Goal: Task Accomplishment & Management: Complete application form

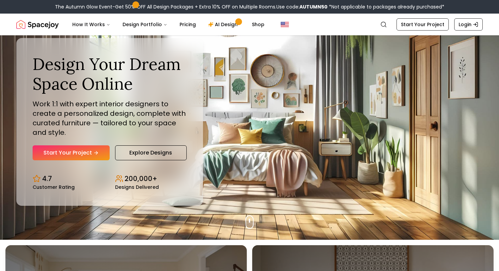
scroll to position [29, 0]
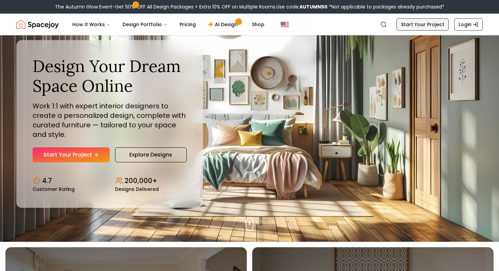
click at [422, 24] on link "Start Your Project" at bounding box center [423, 24] width 52 height 12
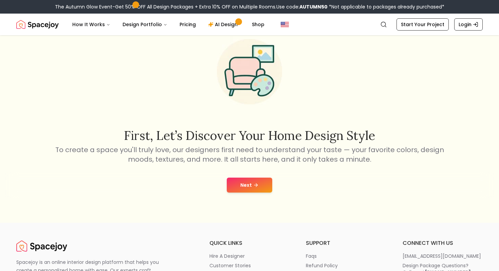
click at [236, 179] on button "Next" at bounding box center [250, 185] width 46 height 15
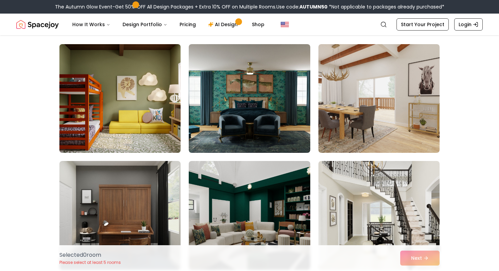
scroll to position [49, 0]
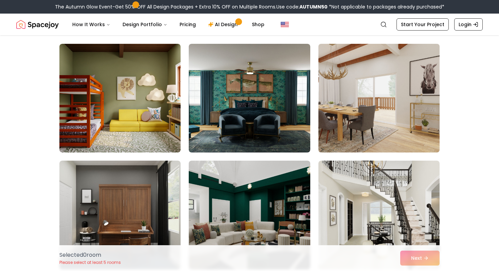
click at [338, 96] on img at bounding box center [378, 98] width 127 height 114
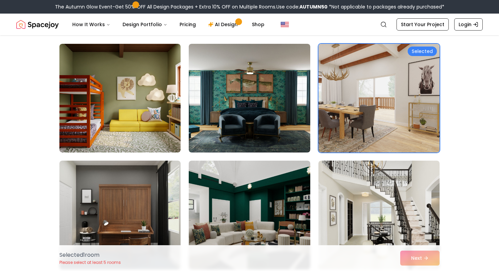
click at [417, 257] on div "Selected 1 room Please select at least 5 rooms Next" at bounding box center [249, 258] width 391 height 26
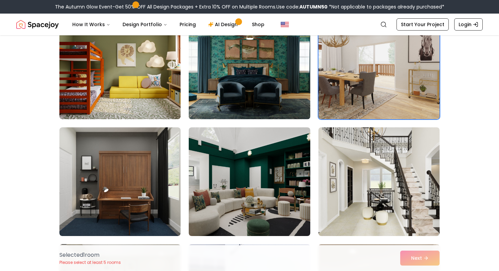
scroll to position [83, 0]
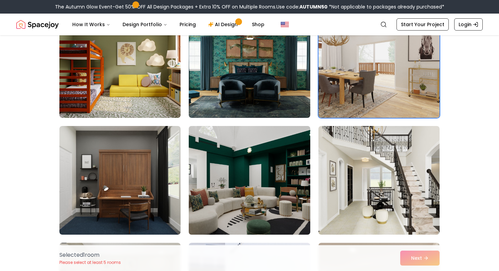
click at [260, 169] on img at bounding box center [249, 180] width 127 height 114
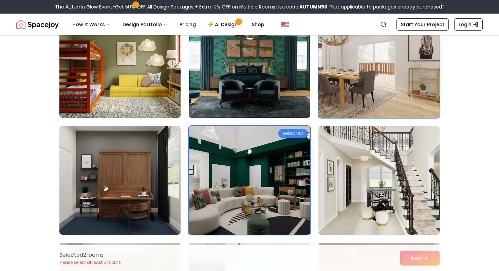
click at [364, 175] on img at bounding box center [378, 180] width 127 height 114
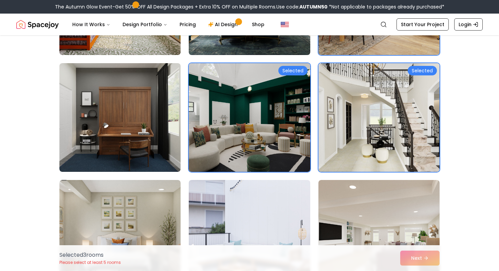
scroll to position [149, 0]
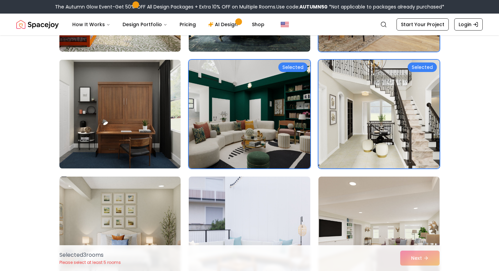
click at [111, 138] on img at bounding box center [119, 114] width 127 height 114
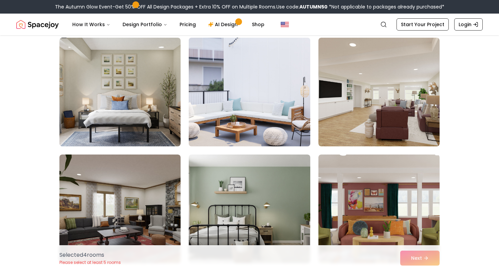
scroll to position [299, 0]
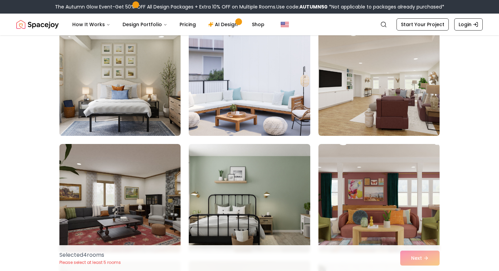
click at [267, 95] on img at bounding box center [249, 81] width 127 height 114
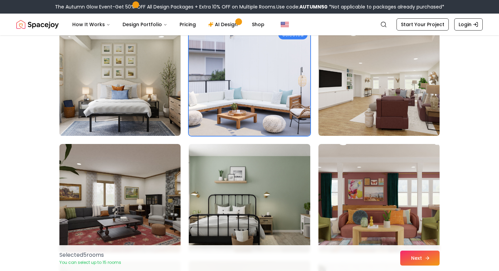
click at [417, 258] on button "Next" at bounding box center [419, 258] width 39 height 15
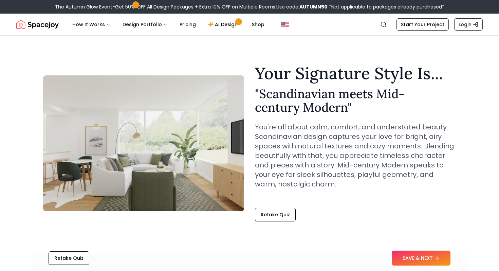
click at [417, 258] on button "SAVE & NEXT" at bounding box center [421, 258] width 59 height 15
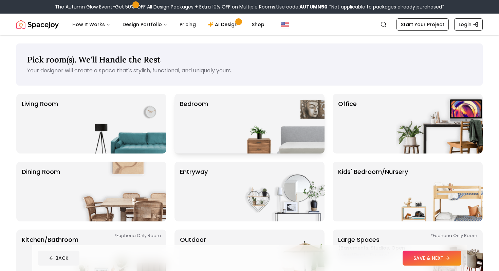
click at [265, 126] on img at bounding box center [281, 124] width 87 height 60
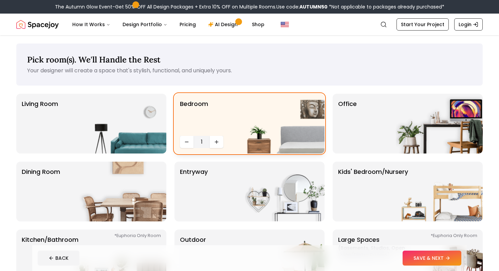
click at [264, 125] on img at bounding box center [281, 124] width 87 height 60
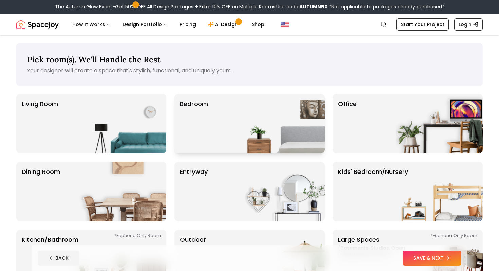
click at [264, 125] on img at bounding box center [281, 124] width 87 height 60
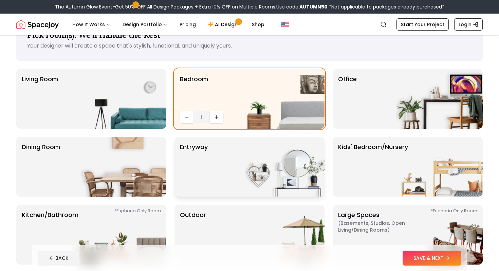
scroll to position [22, 0]
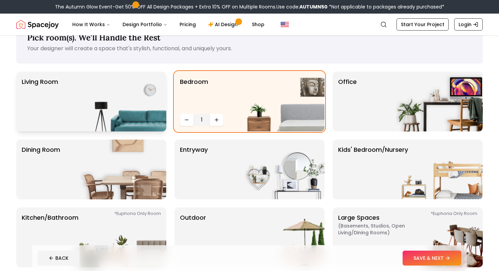
click at [162, 96] on img at bounding box center [122, 102] width 87 height 60
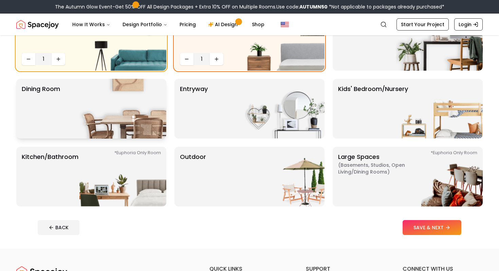
scroll to position [89, 0]
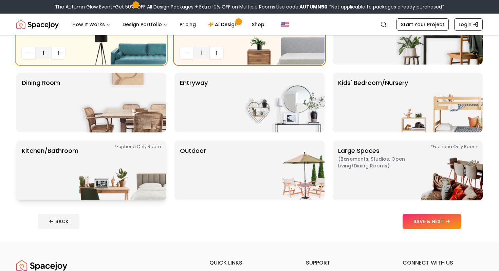
click at [116, 158] on img at bounding box center [122, 171] width 87 height 60
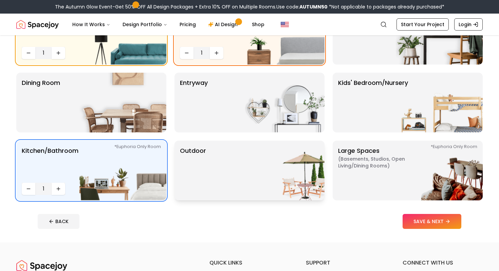
click at [264, 187] on img at bounding box center [281, 171] width 87 height 60
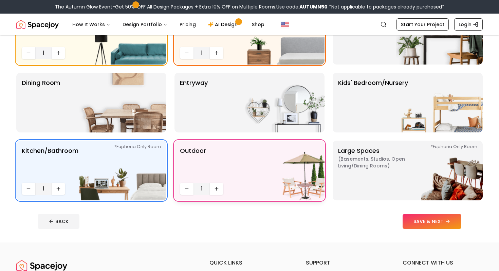
click at [264, 187] on img at bounding box center [281, 171] width 87 height 60
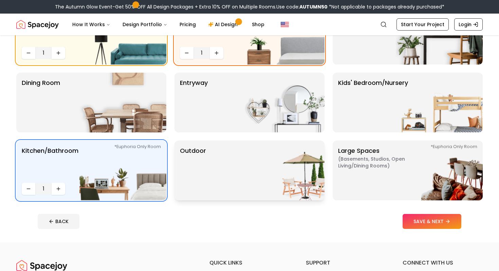
click at [266, 187] on img at bounding box center [281, 171] width 87 height 60
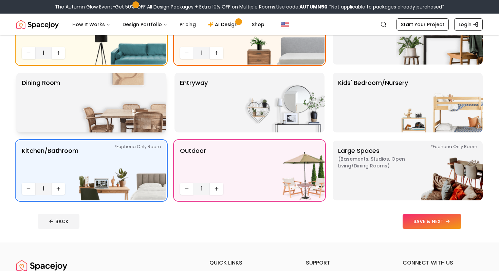
click at [108, 121] on img at bounding box center [122, 103] width 87 height 60
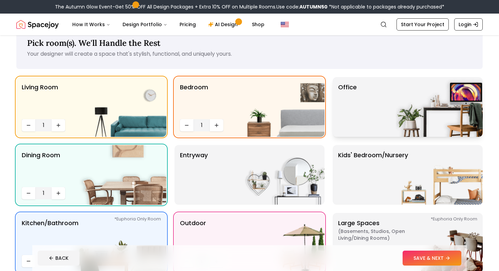
click at [404, 101] on img at bounding box center [439, 107] width 87 height 60
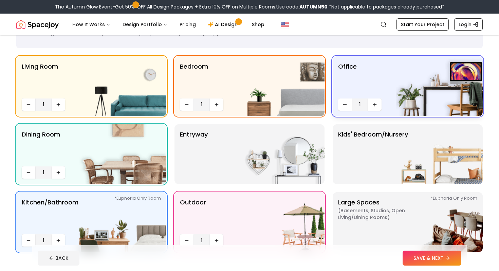
scroll to position [62, 0]
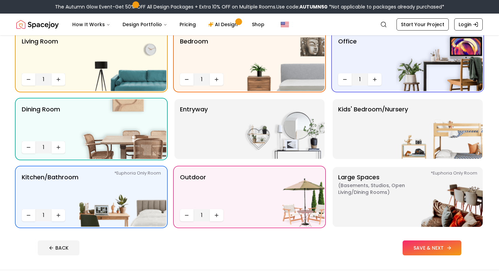
click at [416, 249] on button "SAVE & NEXT" at bounding box center [432, 247] width 59 height 15
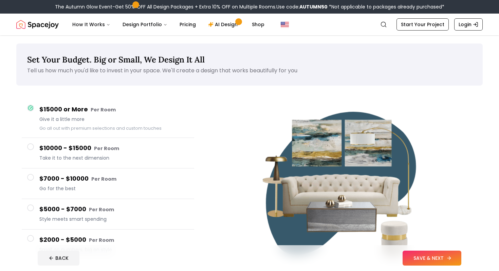
click at [415, 260] on button "SAVE & NEXT" at bounding box center [432, 258] width 59 height 15
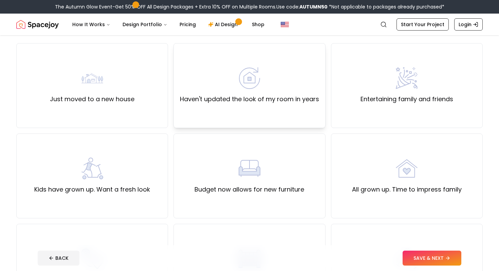
scroll to position [56, 0]
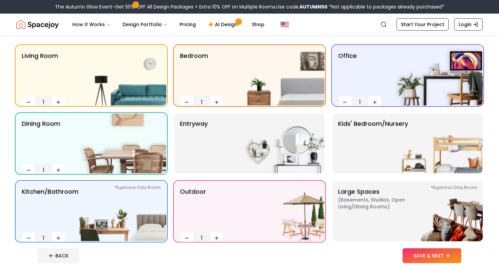
scroll to position [62, 0]
